Goal: Task Accomplishment & Management: Complete application form

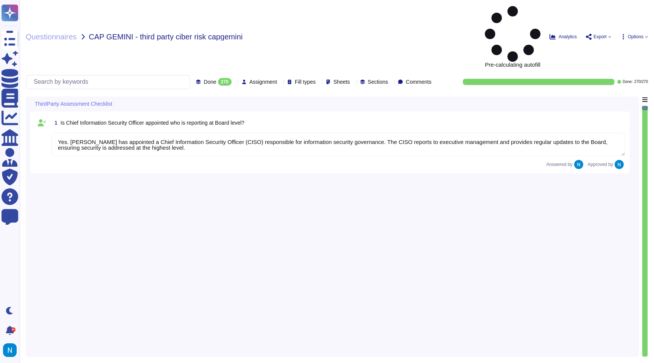
type textarea "Yes. [PERSON_NAME] has appointed a Chief Information Security Officer (CISO) re…"
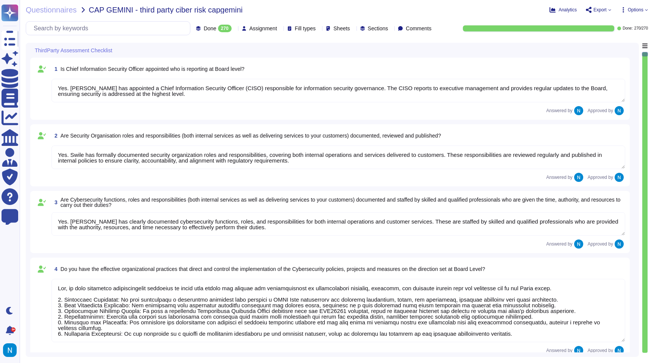
type textarea "Yes. Swile has formally documented security organization roles and responsibili…"
type textarea "Yes. [PERSON_NAME] has clearly documented cybersecurity functions, roles, and r…"
type textarea "Yes, we have effective organizational practices in place that direct and contro…"
type textarea "Yes, a Risk Assessment is performed at least annually, and the results are revi…"
type textarea "Yes, the results of risk and threat assessments are utilized to ensure coherenc…"
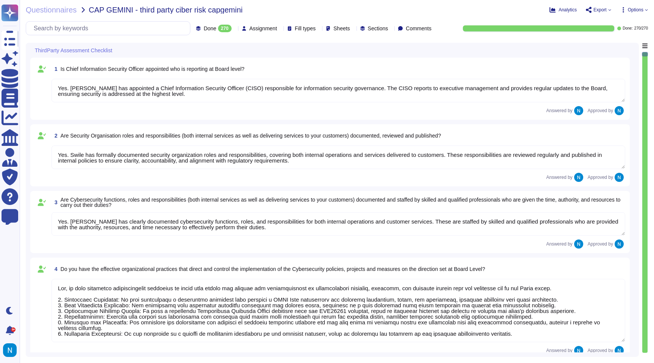
type textarea "Yes, procedures have been established to achieve segregation of duties, includi…"
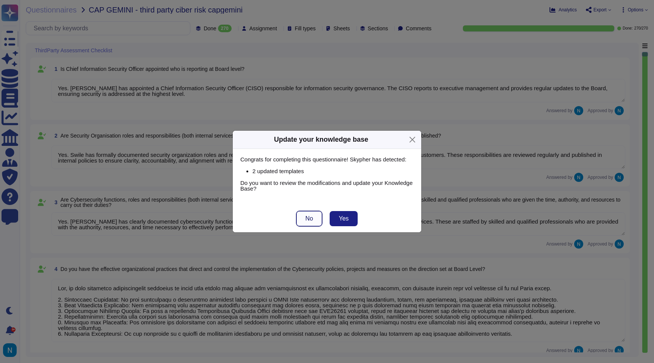
click at [313, 224] on button "No" at bounding box center [309, 218] width 26 height 15
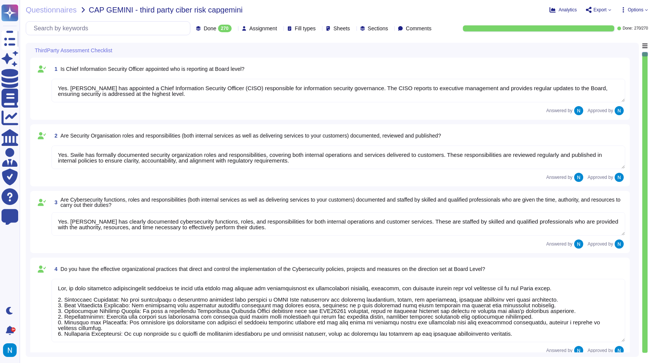
scroll to position [1, 0]
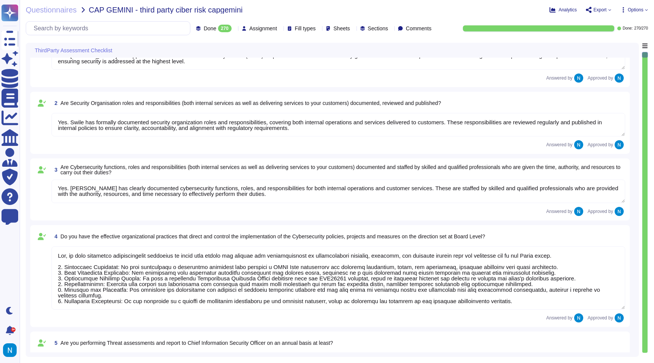
type textarea "Yes, a formal risk assessment process is implemented, which is structured aroun…"
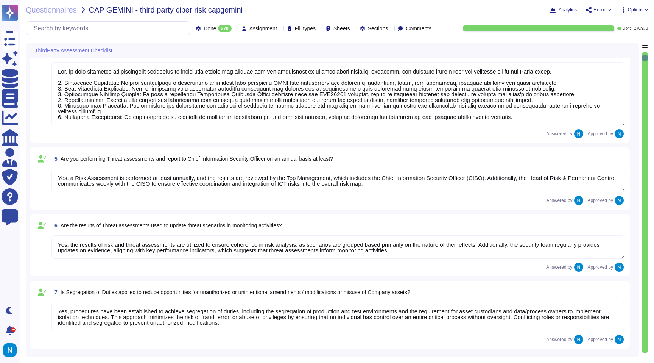
type textarea "Yes, the data centre facility and services are assessed for risk and audited fo…"
type textarea "Yes, the output from the risk assessment includes the Statement of Applicabilit…"
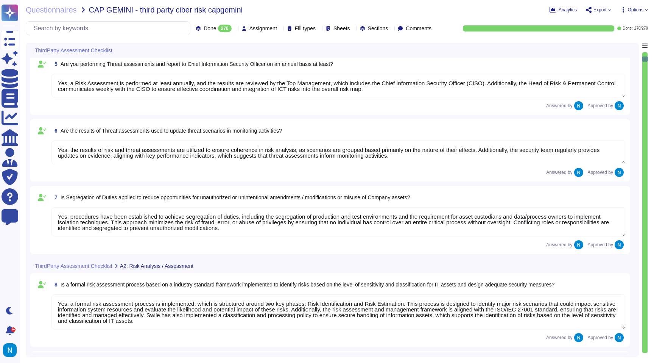
scroll to position [318, 0]
type textarea "Yes, [PERSON_NAME] conducts regular tests to verify the effectiveness of its ri…"
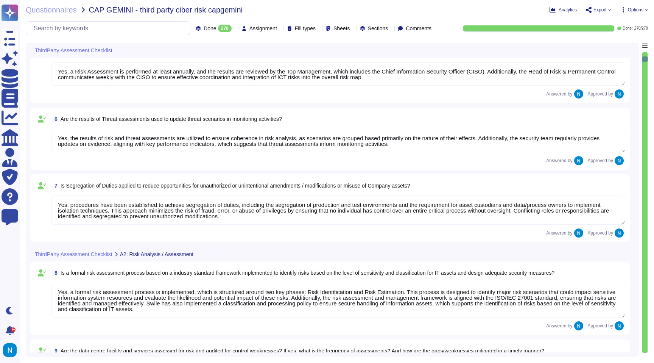
scroll to position [1, 0]
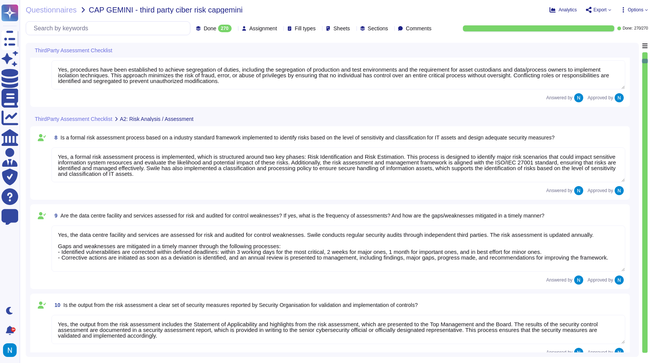
type textarea "Yes, all assets used for operations within service delivery are identified, inv…"
type textarea "Yes, all critical infrastructure and applications are secured in accordance wit…"
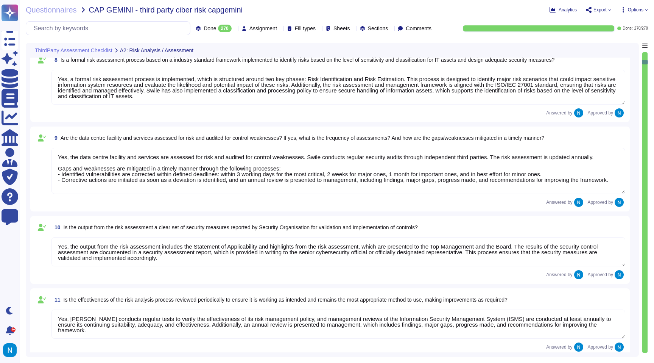
type textarea "All assets are classified in accordance with [PERSON_NAME]'s classification and…"
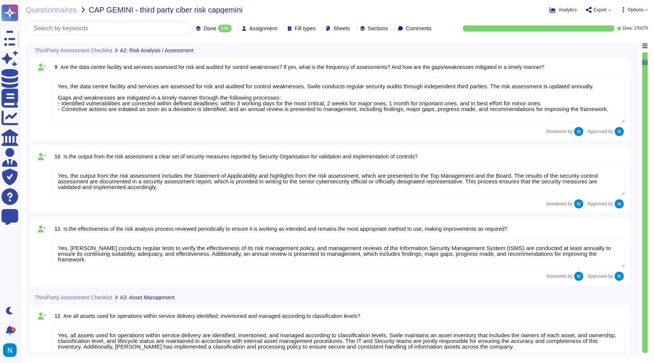
type textarea "Yes, cybersecurity policies are defined, published, and implemented. They are p…"
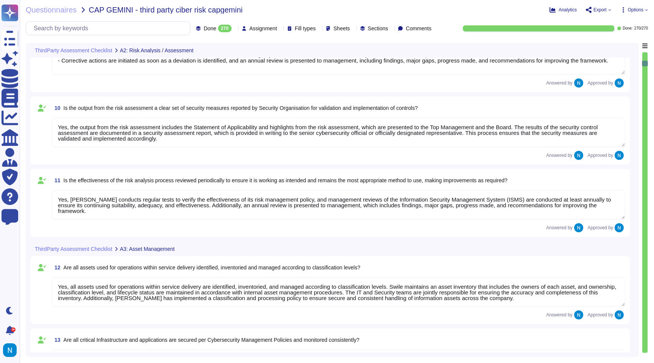
type textarea "Yes, cybersecurity policies are communicated to stakeholders. Swile commits to …"
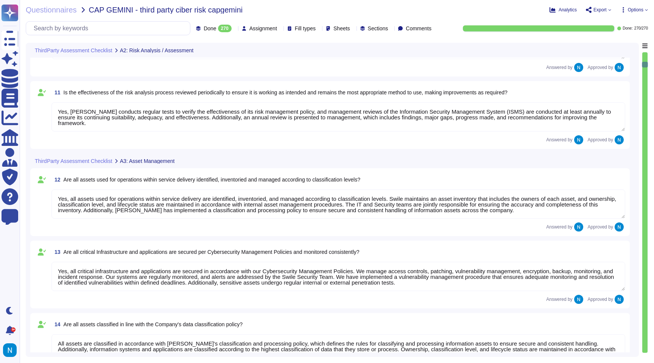
type textarea "Swile is not ISO 27001 certified as of [DATE]. However, the company is currentl…"
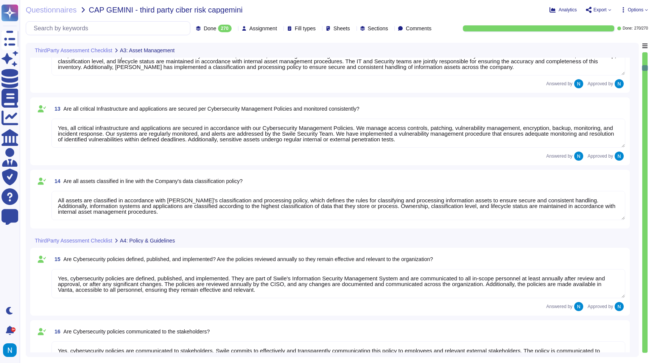
type textarea "Yes, all personnel are made aware of security issues and compliance with data p…"
type textarea "Yes, all Swile personnel receive training related to security issues and compli…"
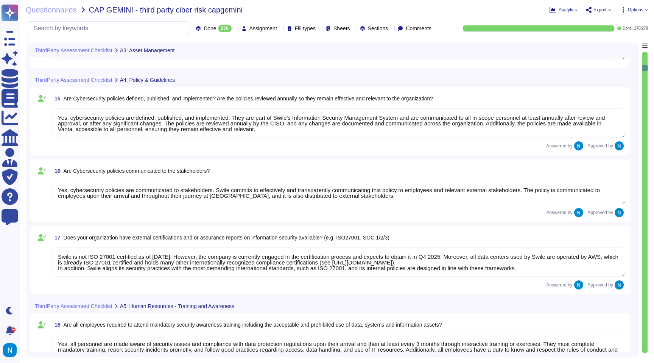
scroll to position [1035, 0]
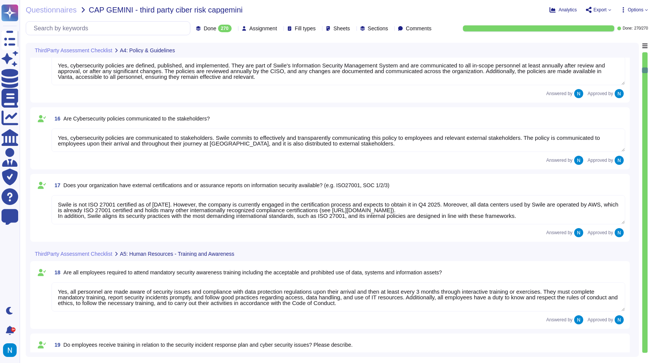
type textarea "Yes, employees receive training in relation to personal data and data protectio…"
click at [605, 8] on span "Export" at bounding box center [599, 10] width 13 height 5
click at [613, 46] on p "Download" at bounding box center [626, 56] width 27 height 21
